Goal: Information Seeking & Learning: Learn about a topic

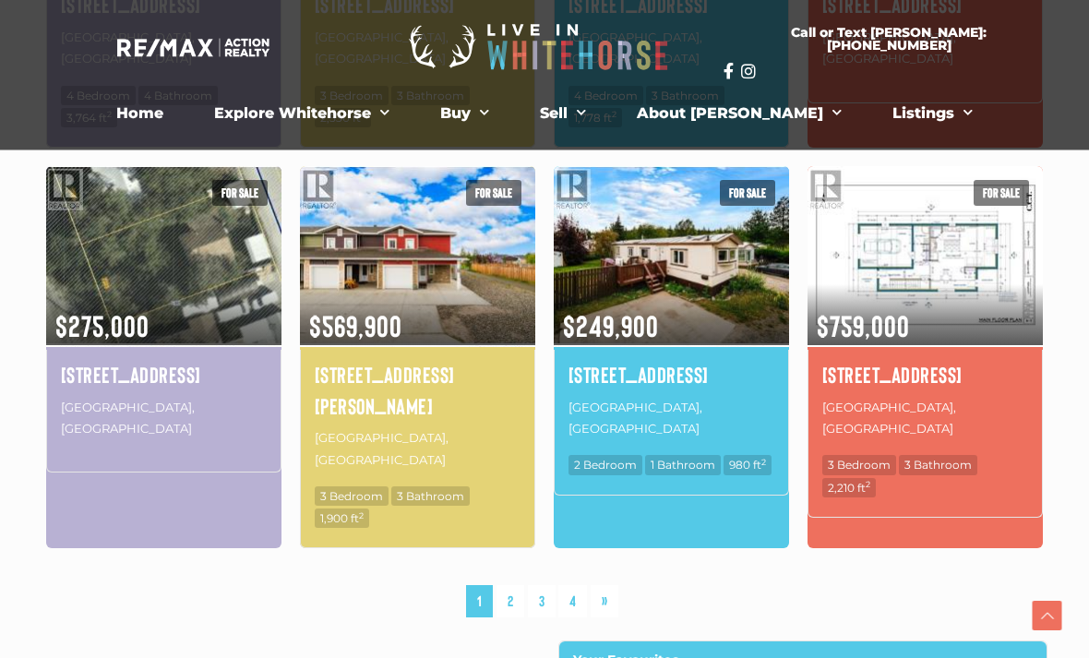
scroll to position [1229, 0]
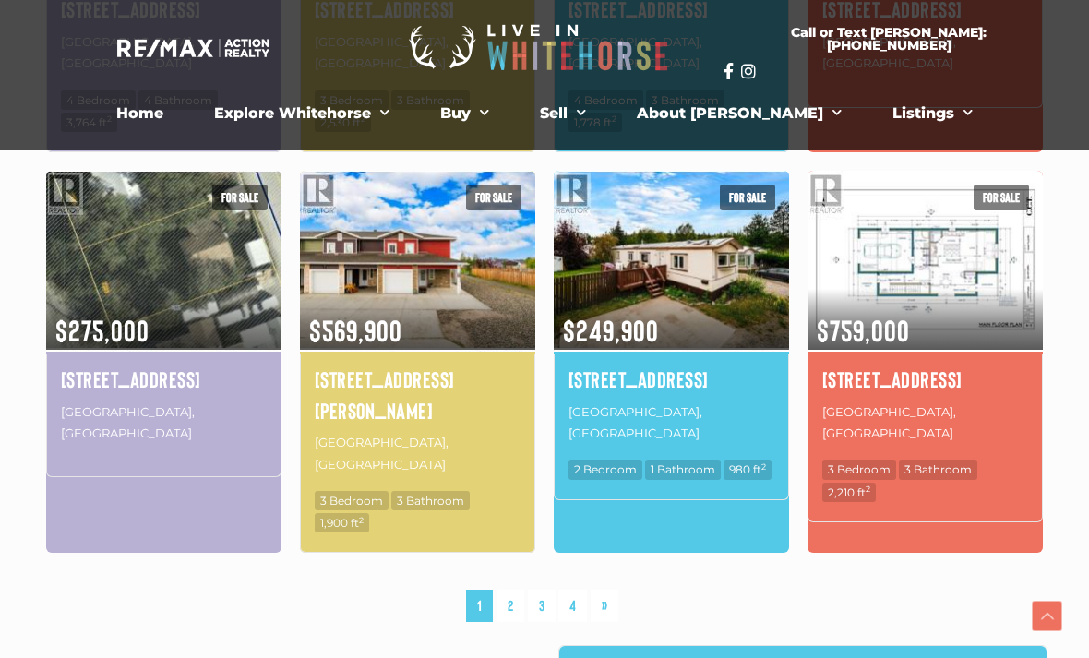
click at [513, 590] on link "2" at bounding box center [511, 606] width 28 height 32
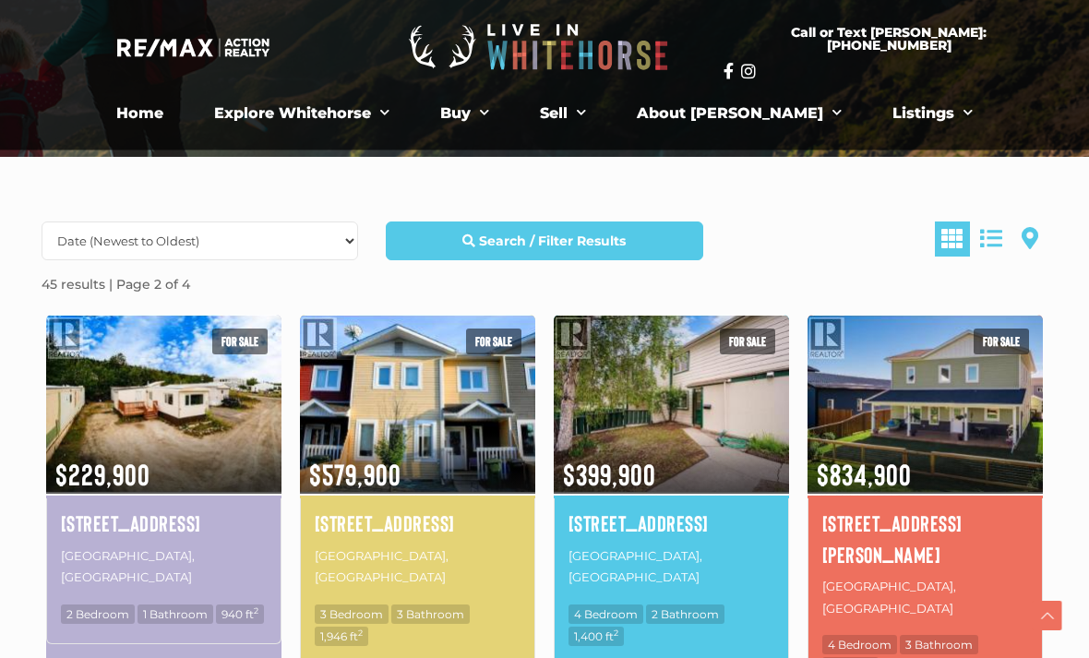
scroll to position [345, 0]
click at [84, 255] on select "Date (Newest to Oldest) Date (Oldest to Newest) Price (Highest to Lowest) Price…" at bounding box center [200, 240] width 317 height 39
select select "Price ASC, Lease ASC, property_id ASC"
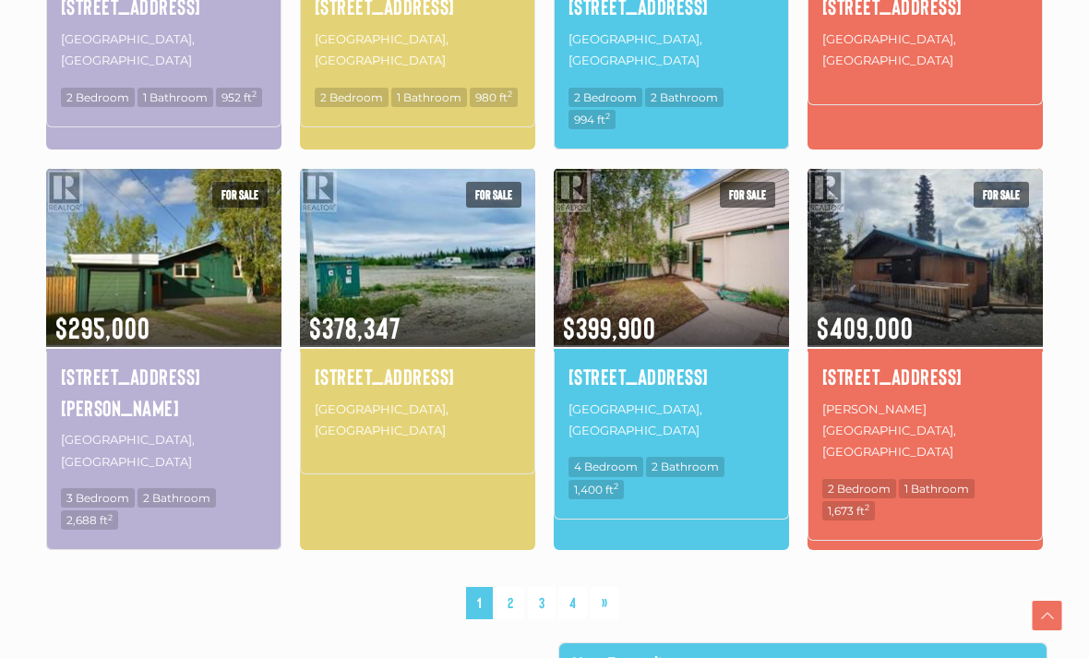
scroll to position [1232, 0]
click at [511, 642] on div at bounding box center [286, 642] width 517 height 1
click at [517, 587] on link "2" at bounding box center [511, 603] width 28 height 32
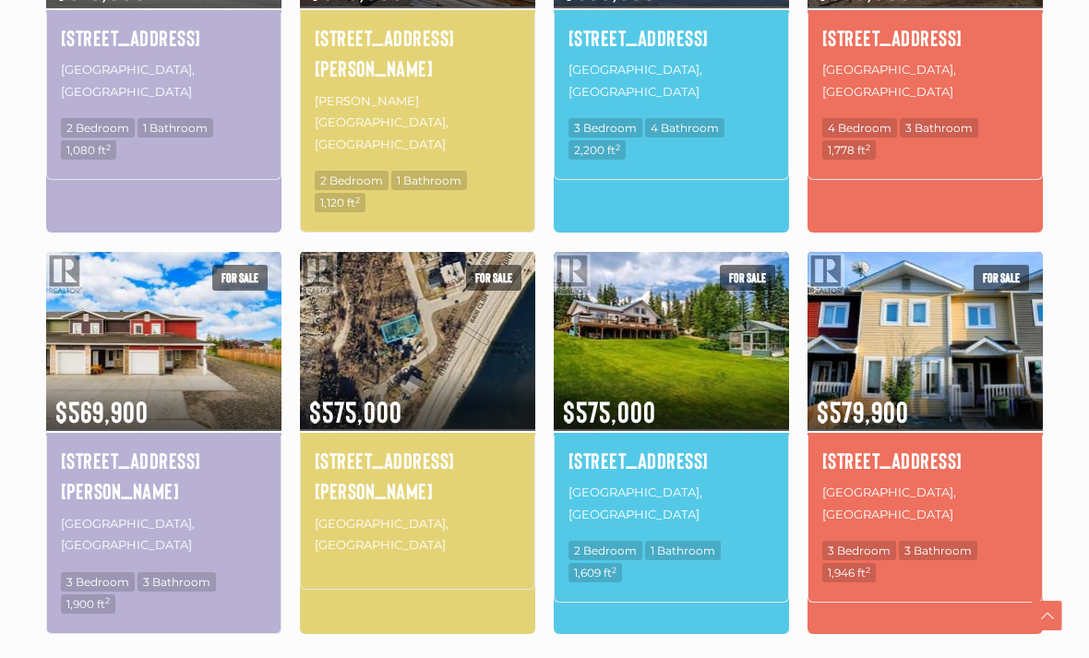
scroll to position [1232, 0]
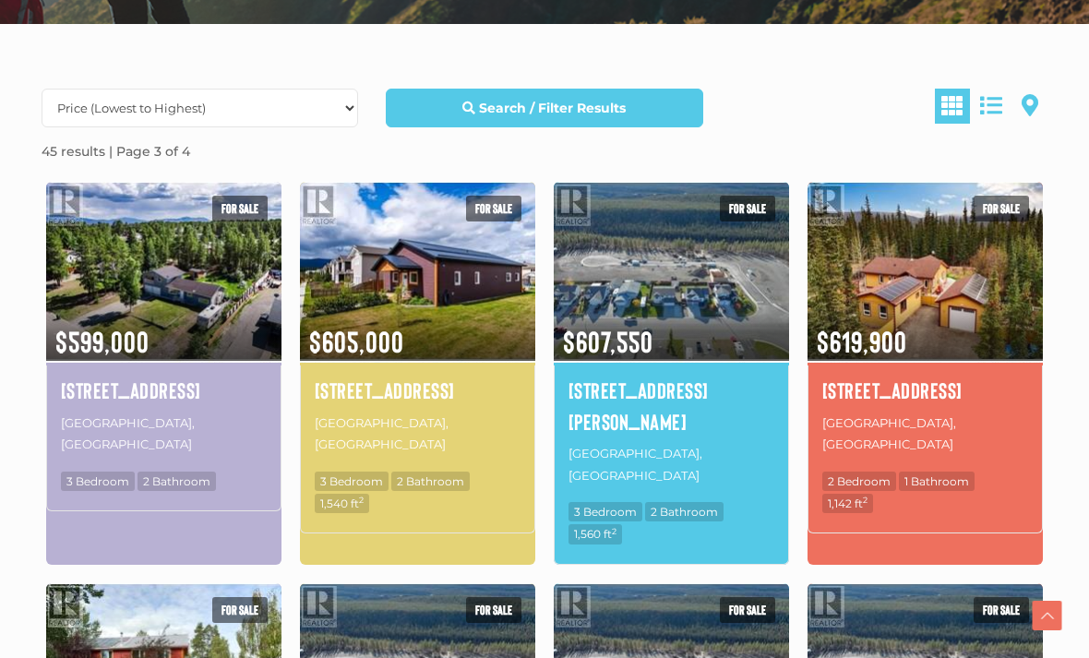
scroll to position [478, 0]
click at [907, 394] on h4 "[STREET_ADDRESS]" at bounding box center [925, 390] width 206 height 31
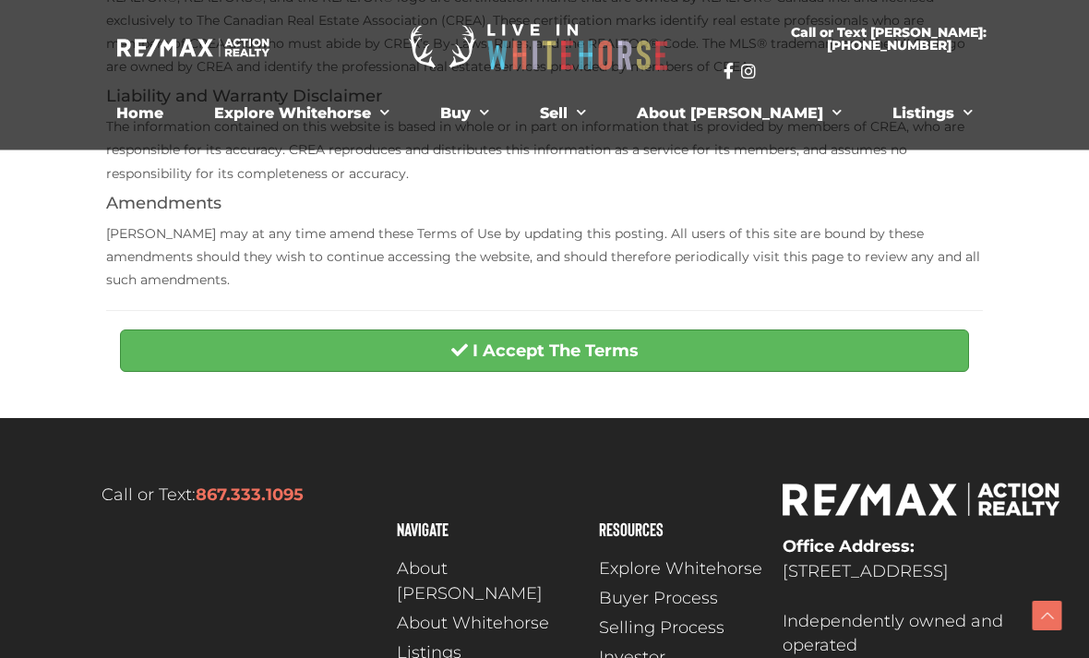
scroll to position [590, 0]
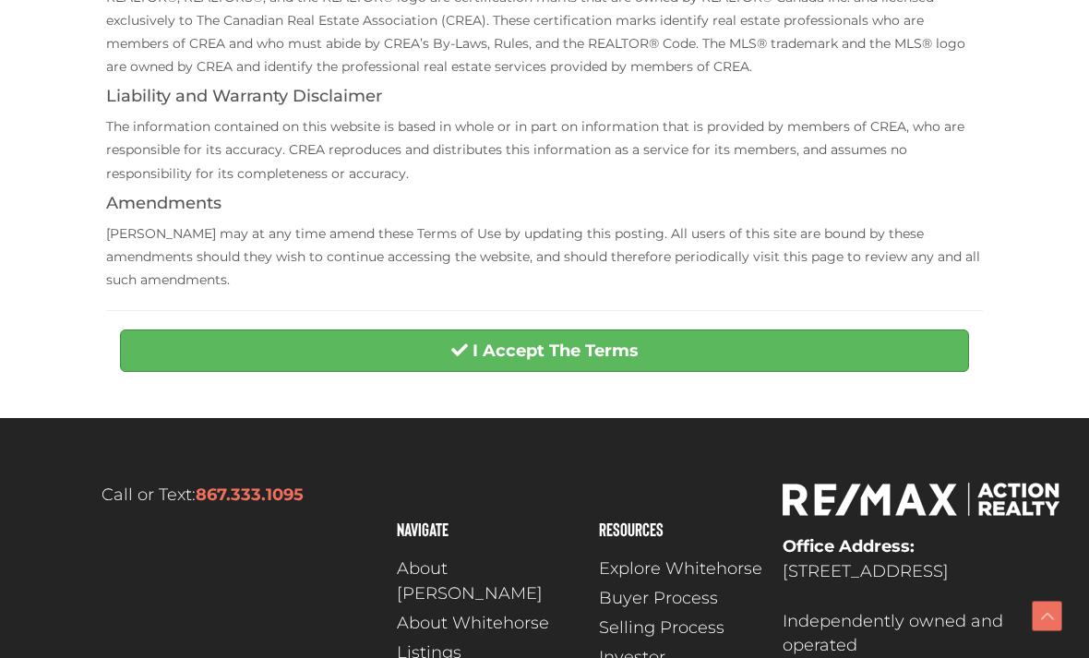
click at [886, 332] on button "I Accept The Terms" at bounding box center [544, 350] width 849 height 42
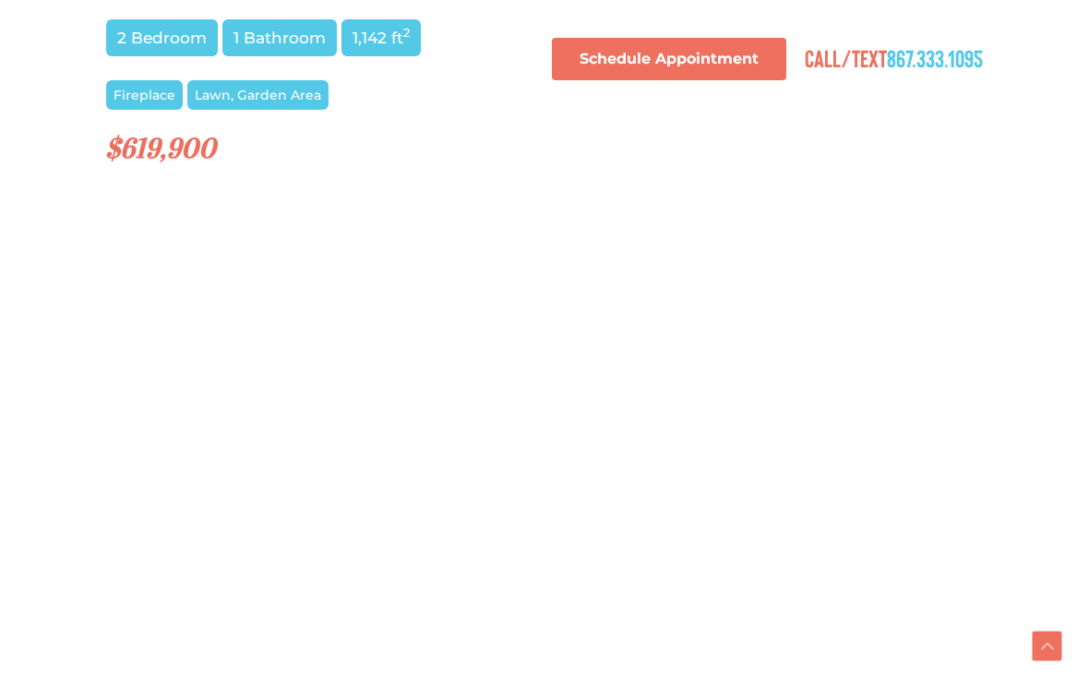
scroll to position [1711, 0]
